Goal: Transaction & Acquisition: Purchase product/service

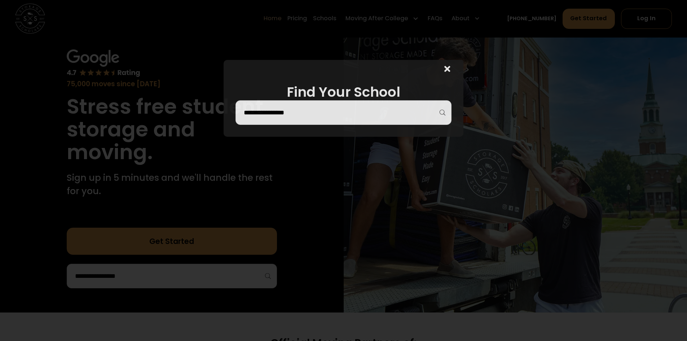
scroll to position [36, 0]
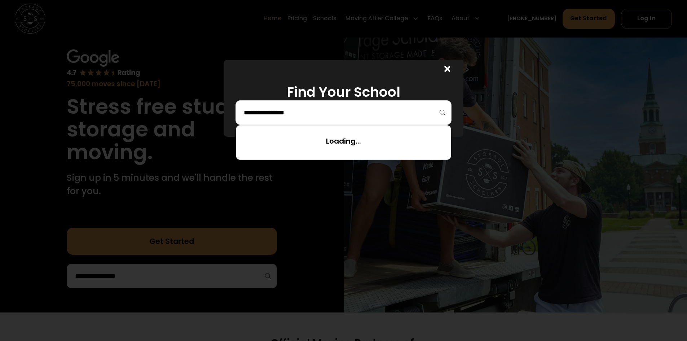
click at [338, 111] on input "search" at bounding box center [343, 112] width 201 height 12
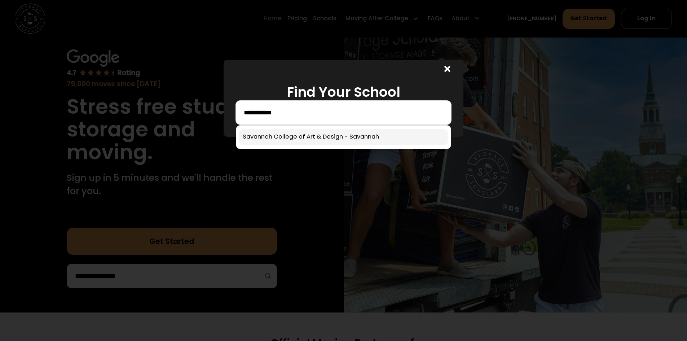
type input "**********"
click at [320, 138] on link at bounding box center [343, 137] width 209 height 16
click at [340, 111] on input "**********" at bounding box center [343, 112] width 201 height 12
click at [362, 139] on link at bounding box center [343, 137] width 209 height 16
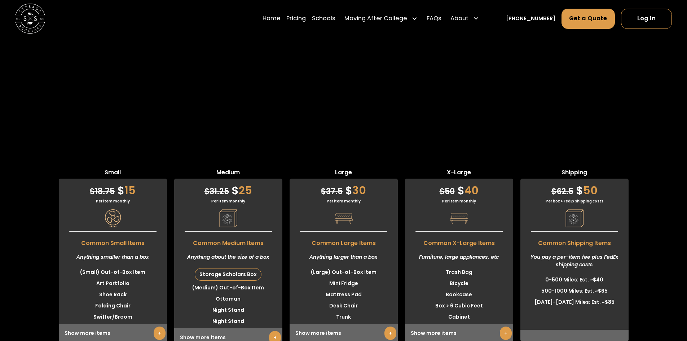
scroll to position [1694, 0]
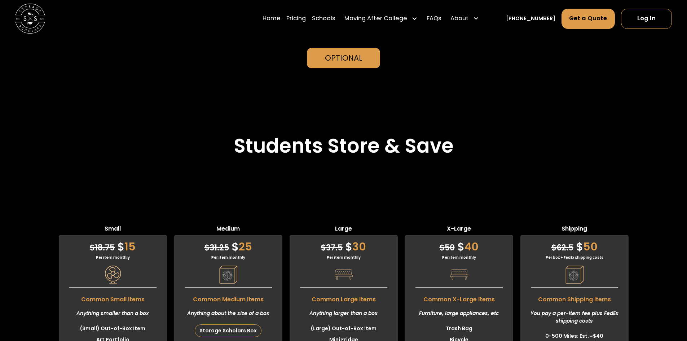
drag, startPoint x: 143, startPoint y: 176, endPoint x: 147, endPoint y: 79, distance: 97.4
click at [142, 235] on div "$ 18.75 $ 15 Per item monthly Common Small Items Anything smaller than a box (S…" at bounding box center [113, 317] width 108 height 164
click at [173, 188] on div "Small $ 18.75 $ 15 Per item monthly Common Small Items Anything smaller than a …" at bounding box center [343, 307] width 687 height 239
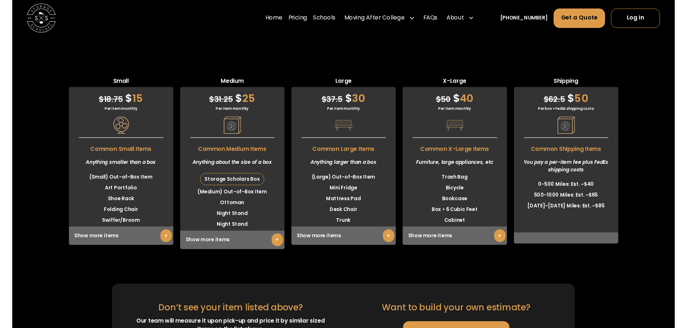
scroll to position [2019, 0]
